Goal: Task Accomplishment & Management: Manage account settings

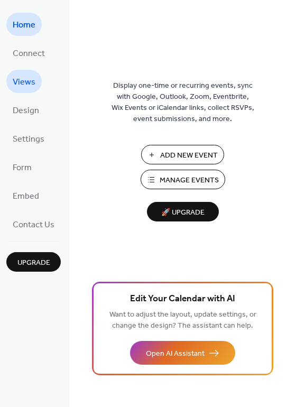
click at [28, 78] on span "Views" at bounding box center [24, 82] width 23 height 17
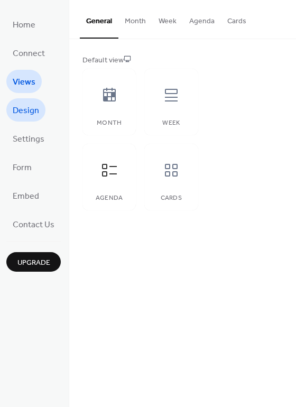
click at [25, 112] on span "Design" at bounding box center [26, 111] width 26 height 17
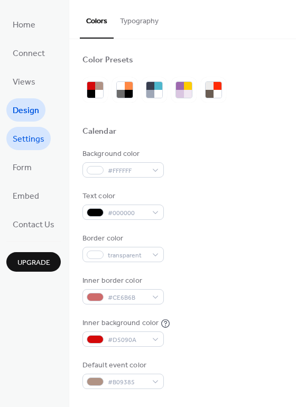
click at [25, 140] on span "Settings" at bounding box center [29, 139] width 32 height 17
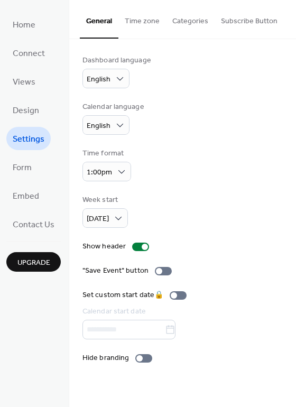
click at [291, 208] on div "Dashboard language English Calendar language English Time format 1:00pm Week st…" at bounding box center [182, 209] width 227 height 340
click at [22, 173] on span "Form" at bounding box center [22, 168] width 19 height 17
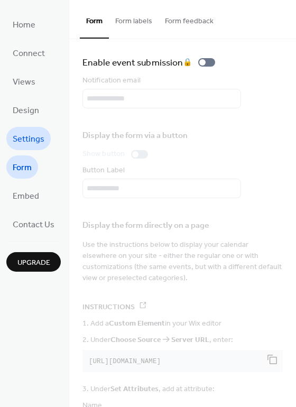
click at [30, 138] on span "Settings" at bounding box center [29, 139] width 32 height 17
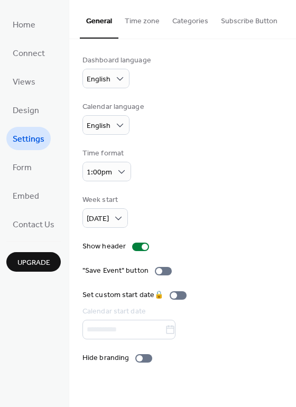
click at [291, 182] on div "Dashboard language English Calendar language English Time format 1:00pm Week st…" at bounding box center [182, 209] width 227 height 340
drag, startPoint x: 293, startPoint y: 173, endPoint x: 293, endPoint y: 188, distance: 15.3
click at [293, 188] on div "Dashboard language English Calendar language English Time format 1:00pm Week st…" at bounding box center [182, 209] width 227 height 340
drag, startPoint x: 293, startPoint y: 176, endPoint x: 295, endPoint y: 195, distance: 19.1
click at [295, 195] on div "Dashboard language English Calendar language English Time format 1:00pm Week st…" at bounding box center [182, 209] width 227 height 340
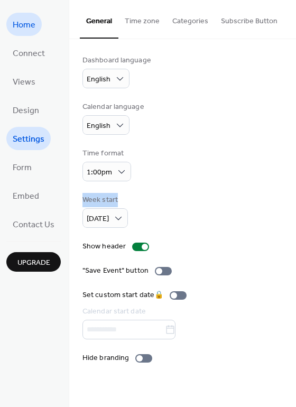
click at [16, 27] on span "Home" at bounding box center [24, 25] width 23 height 17
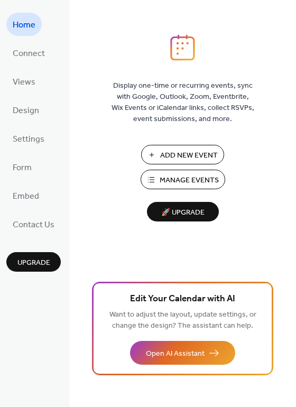
click at [292, 198] on div "Display one-time or recurring events, sync with Google, Outlook, Zoom, Eventbri…" at bounding box center [182, 220] width 227 height 373
click at [17, 83] on span "Views" at bounding box center [24, 82] width 23 height 17
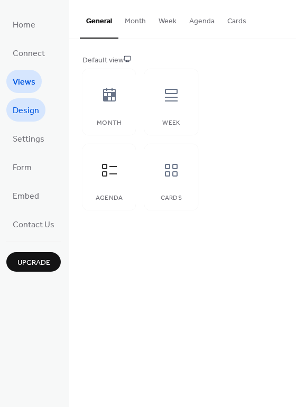
click at [27, 112] on span "Design" at bounding box center [26, 111] width 26 height 17
